Goal: Check status: Check status

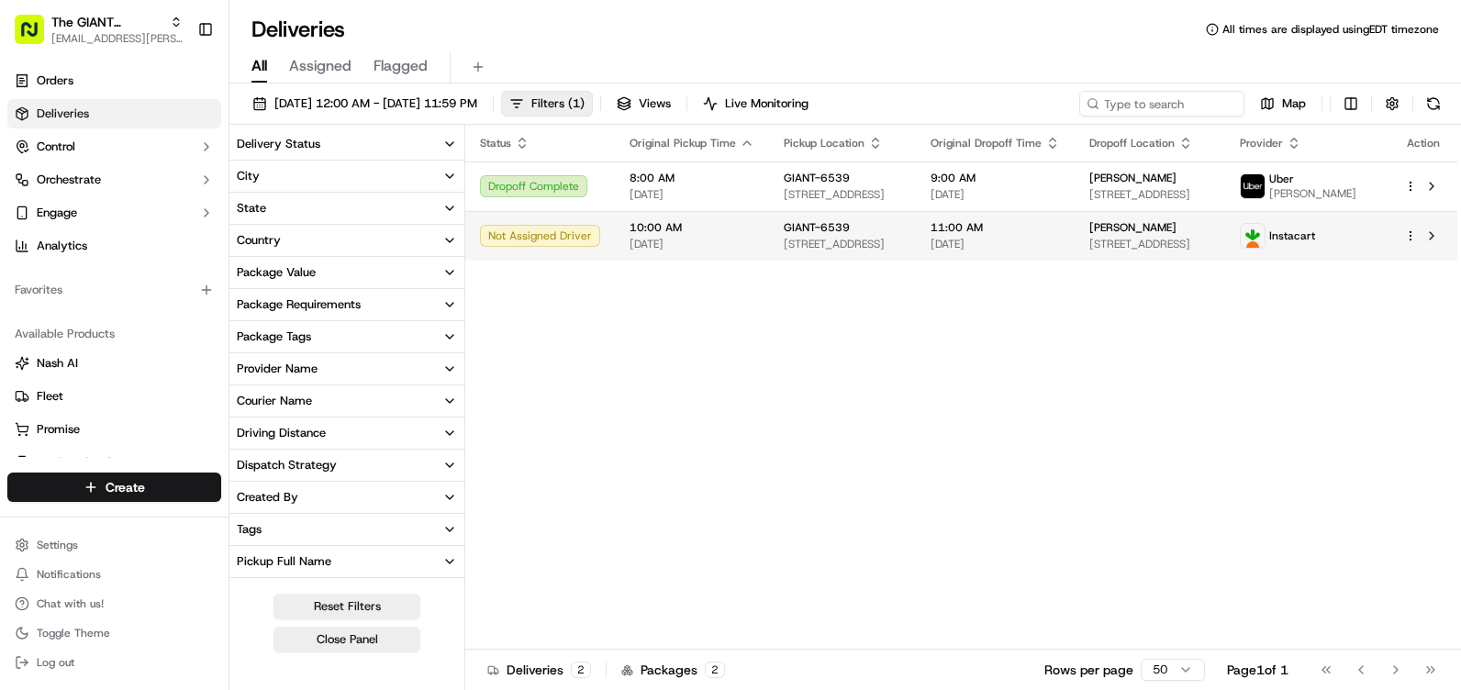
scroll to position [184, 0]
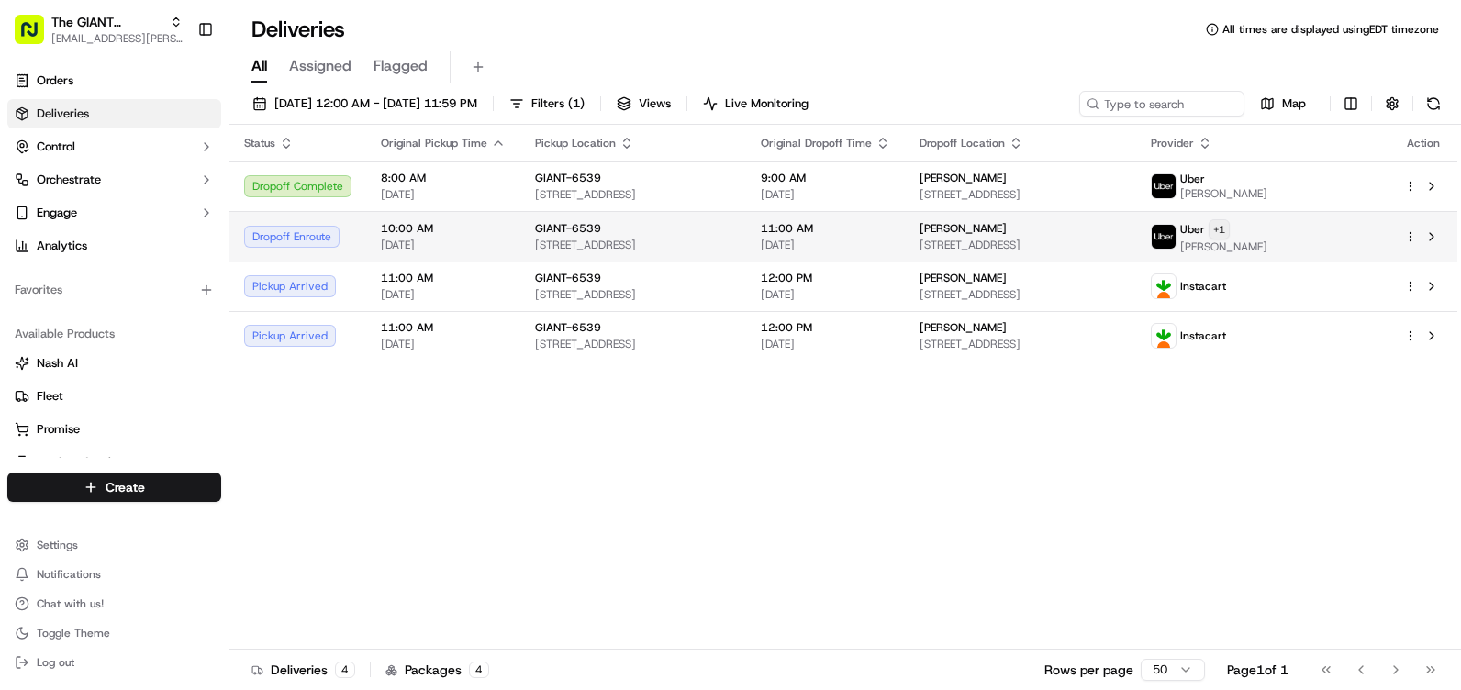
click at [1354, 222] on html "The GIANT Company [EMAIL_ADDRESS][PERSON_NAME][DOMAIN_NAME] Toggle Sidebar Orde…" at bounding box center [730, 345] width 1461 height 690
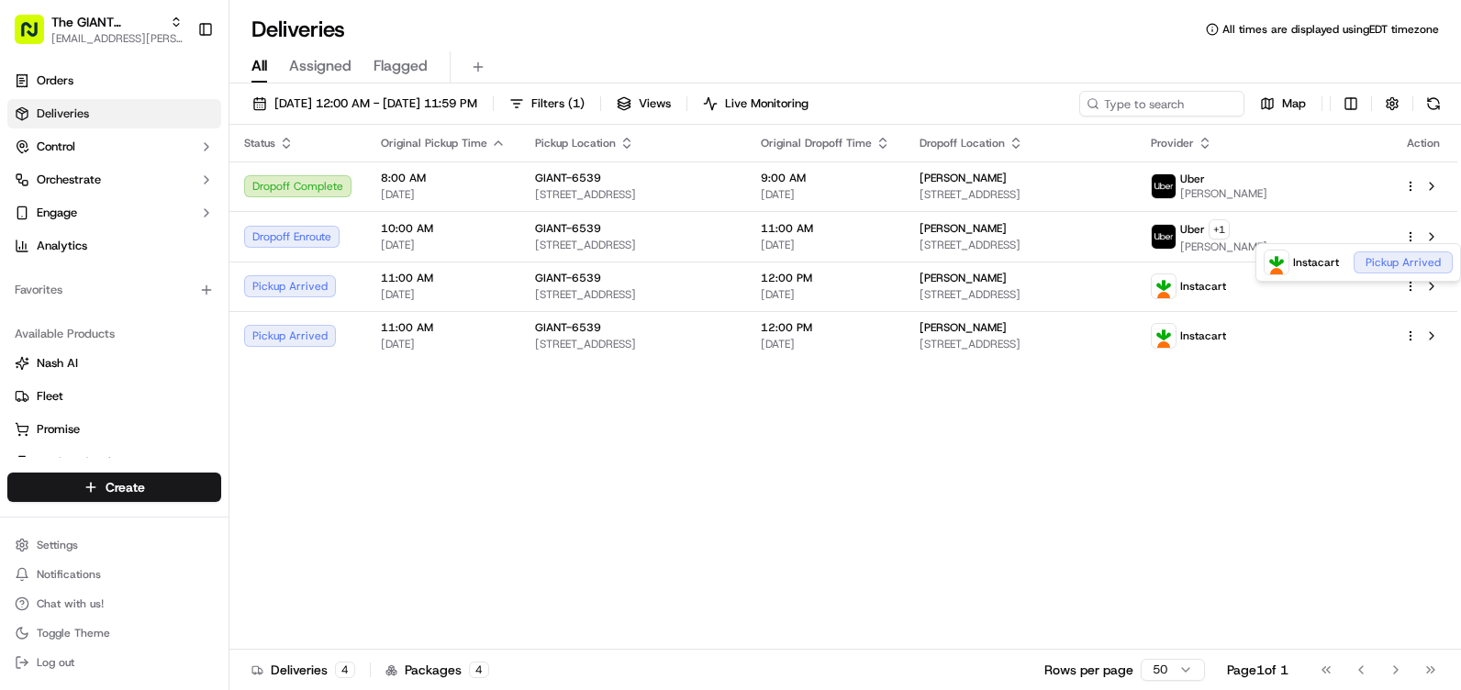
click at [1145, 464] on html "The GIANT Company [EMAIL_ADDRESS][PERSON_NAME][DOMAIN_NAME] Toggle Sidebar Orde…" at bounding box center [730, 345] width 1461 height 690
click at [960, 484] on div "Status Original Pickup Time Pickup Location Original Dropoff Time Dropoff Locat…" at bounding box center [843, 387] width 1228 height 525
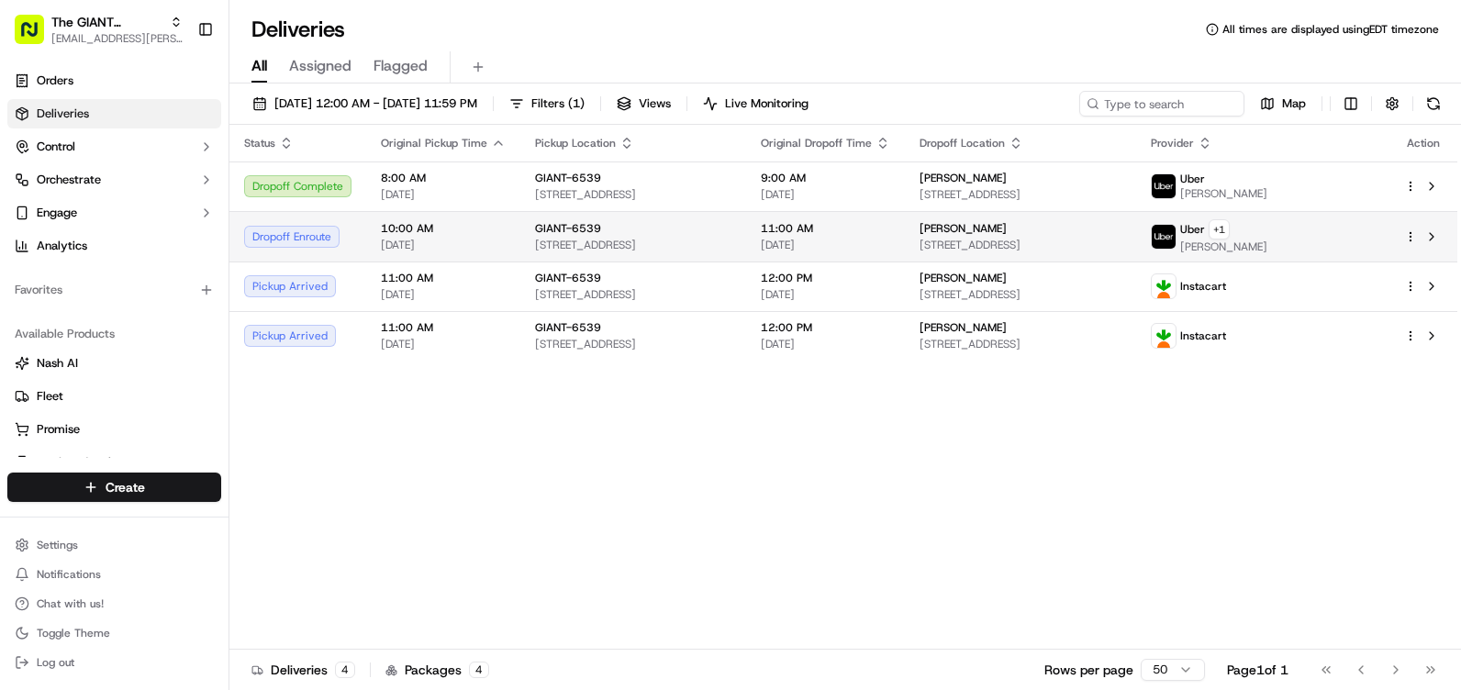
click at [1031, 251] on span "[STREET_ADDRESS]" at bounding box center [1021, 245] width 202 height 15
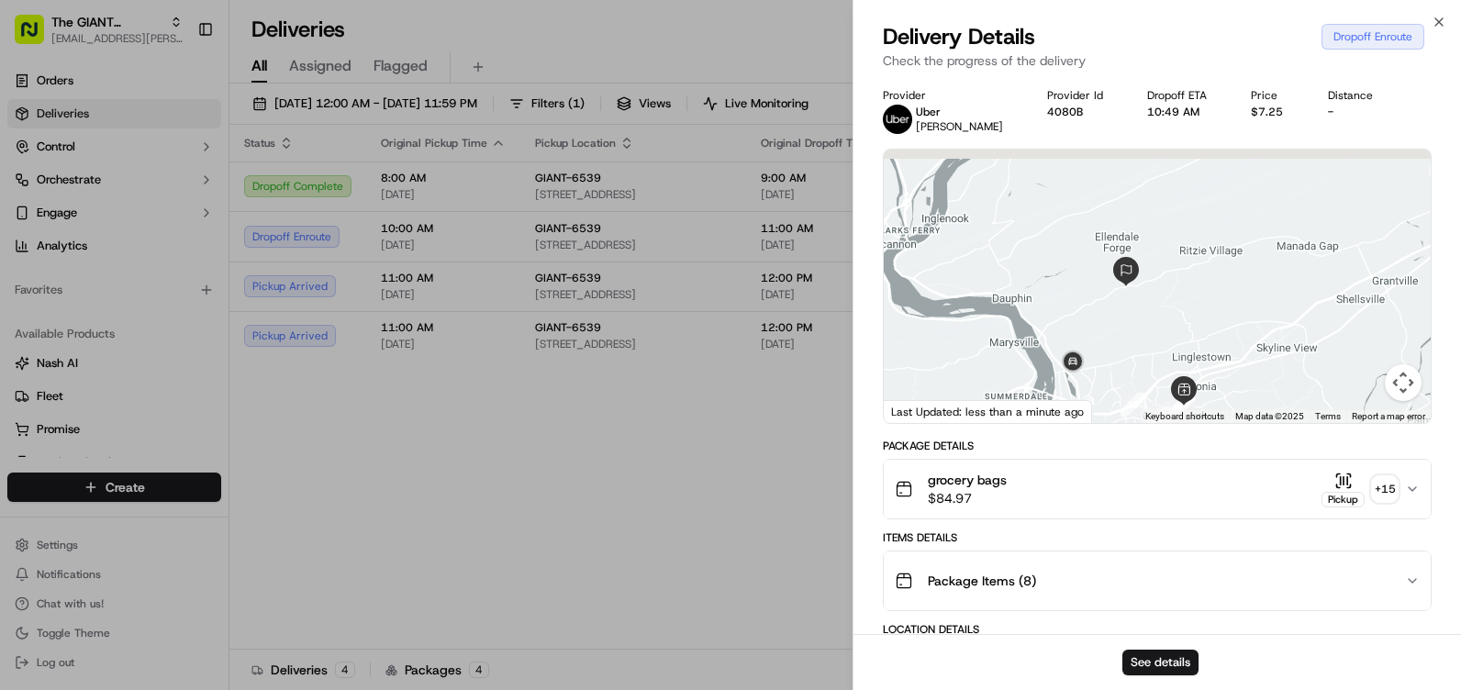
drag, startPoint x: 1162, startPoint y: 314, endPoint x: 1154, endPoint y: 332, distance: 19.8
click at [1156, 332] on div at bounding box center [1157, 286] width 547 height 273
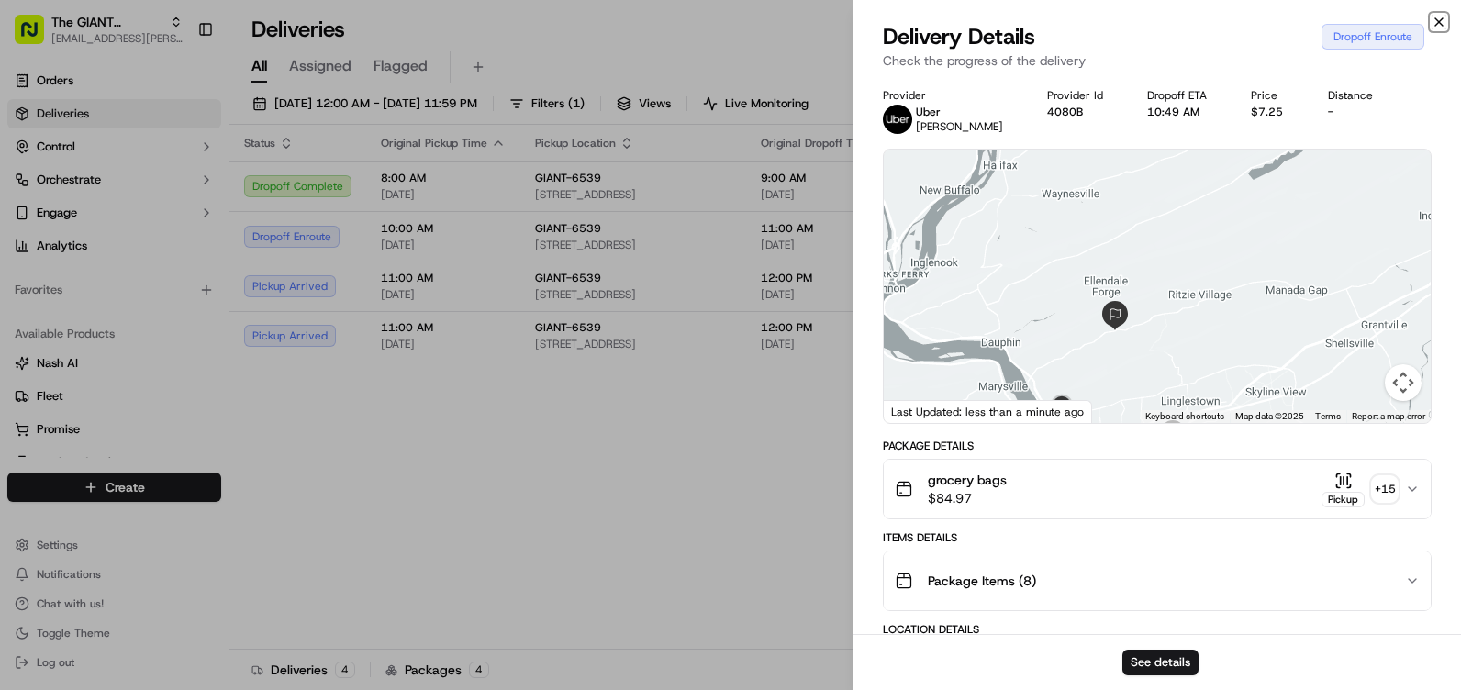
click at [1443, 16] on icon "button" at bounding box center [1439, 22] width 15 height 15
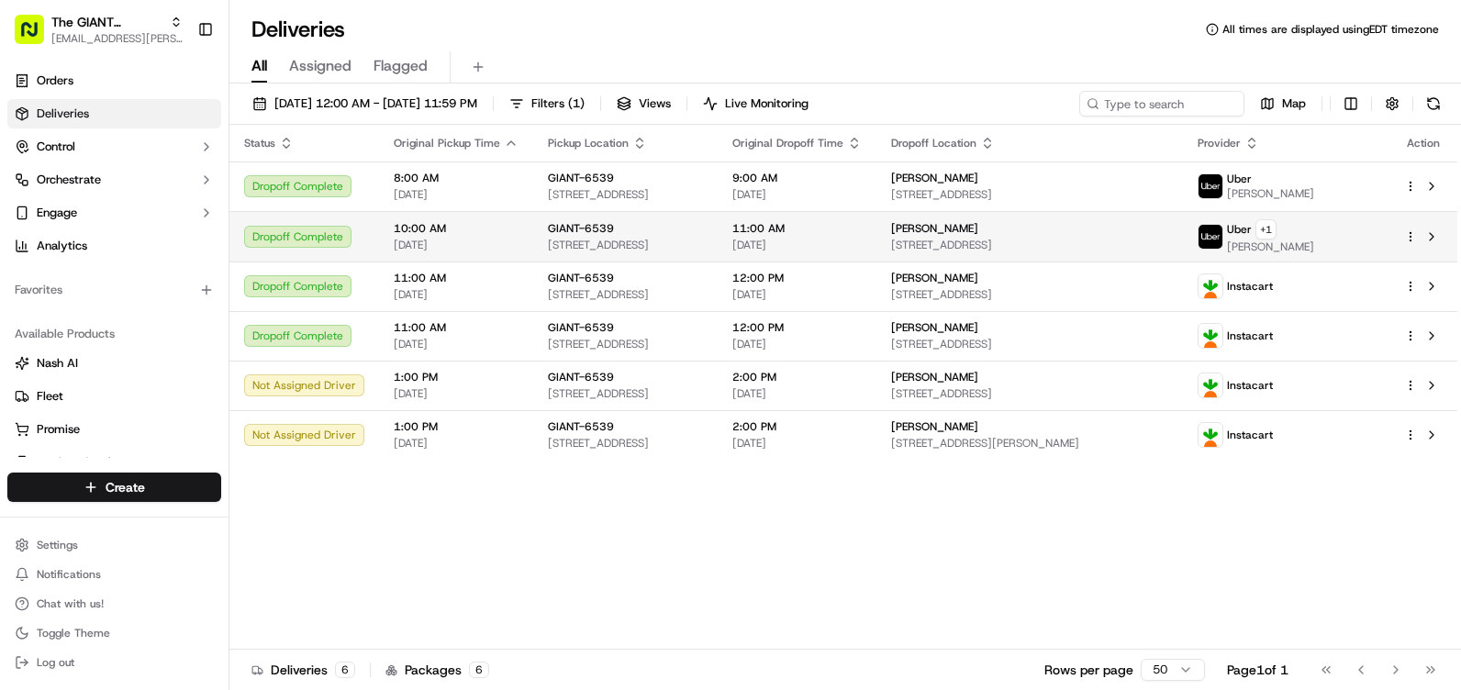
click at [967, 223] on td "[PERSON_NAME] [STREET_ADDRESS]" at bounding box center [1029, 236] width 307 height 50
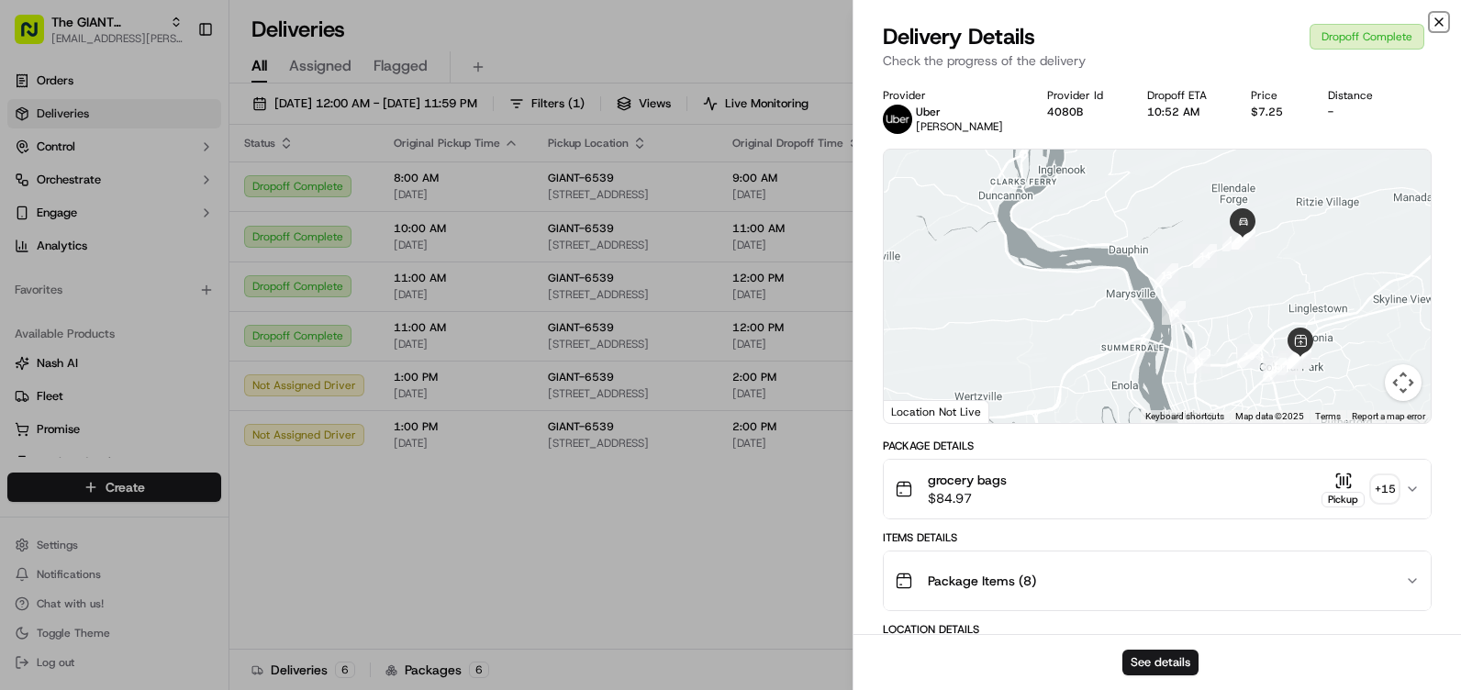
click at [1438, 23] on icon "button" at bounding box center [1438, 21] width 7 height 7
